Goal: Register for event/course

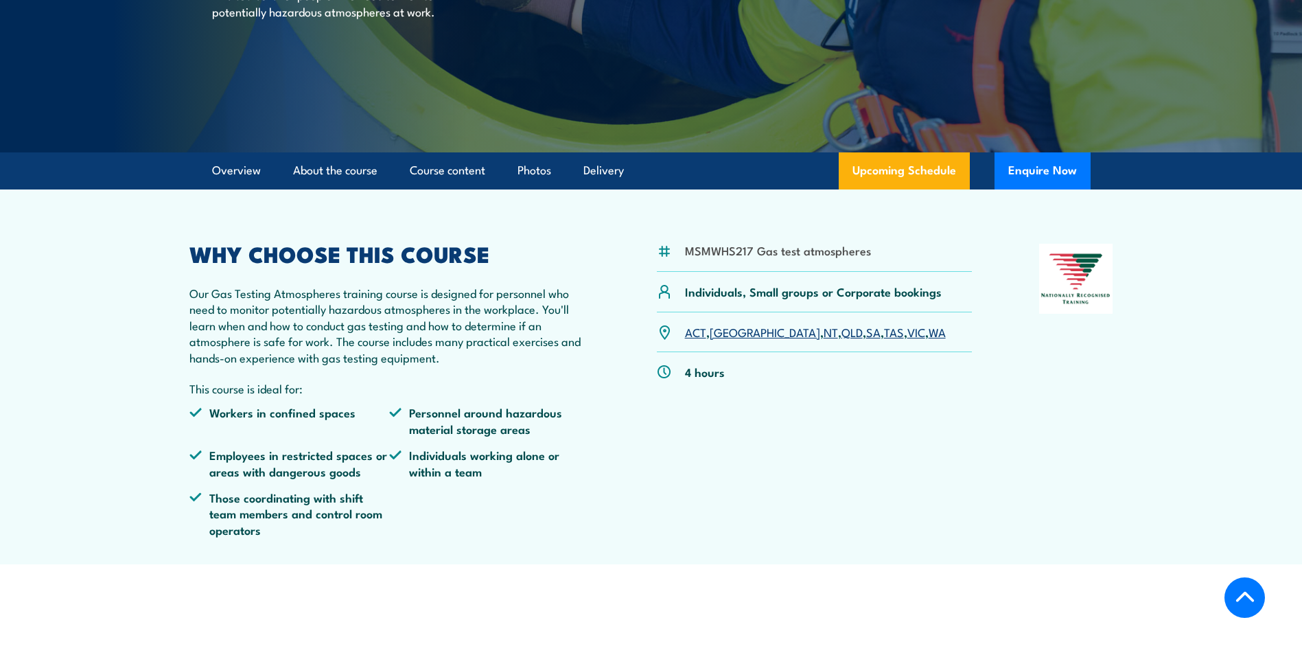
click at [866, 329] on link "SA" at bounding box center [873, 331] width 14 height 16
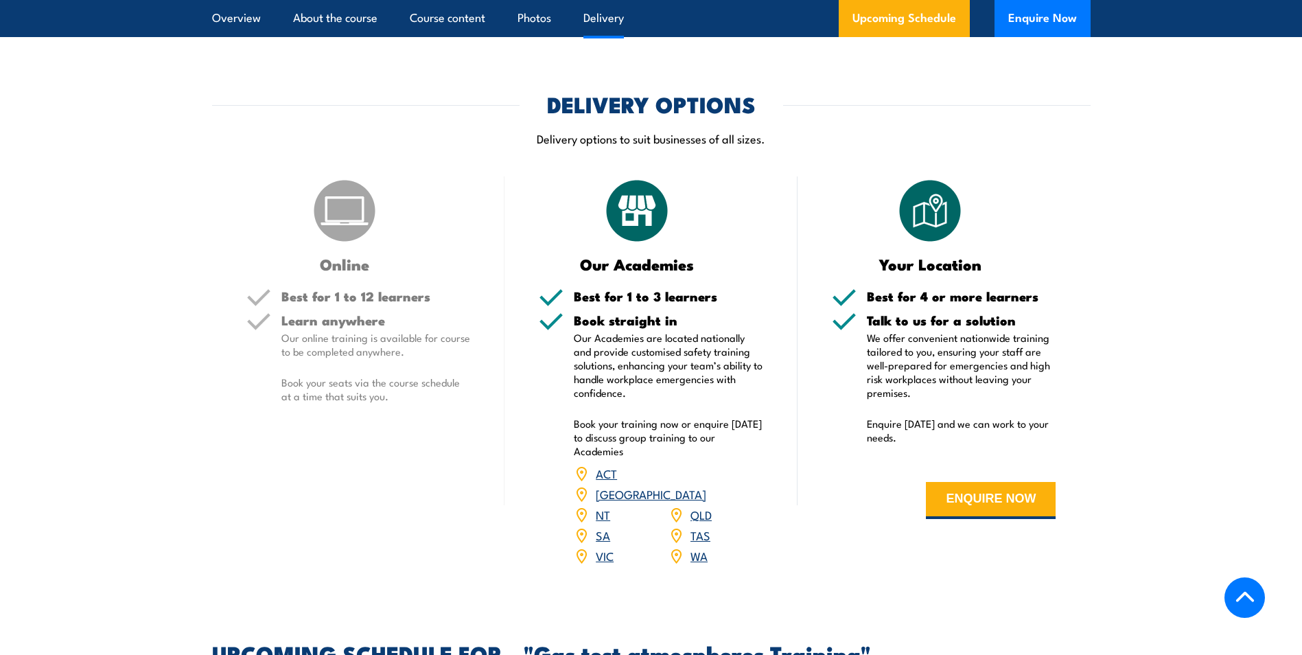
scroll to position [1639, 0]
